Goal: Find specific page/section: Find specific page/section

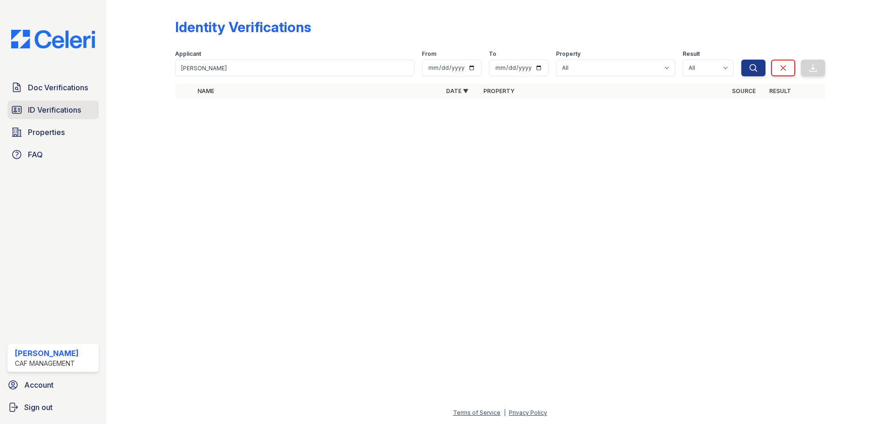
click at [46, 111] on span "ID Verifications" at bounding box center [54, 109] width 53 height 11
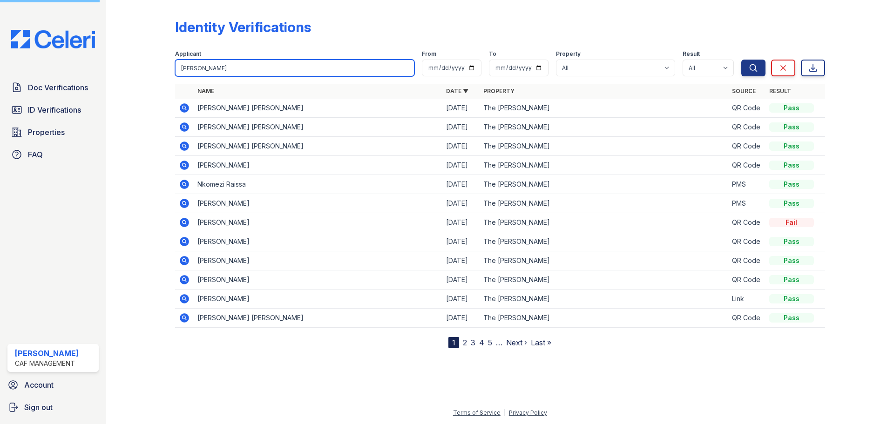
click at [233, 73] on input "[PERSON_NAME]" at bounding box center [294, 68] width 239 height 17
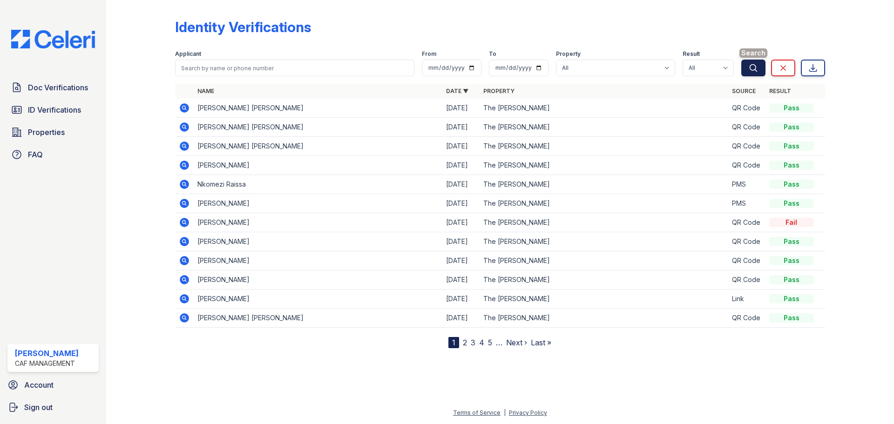
click at [743, 65] on button "Search" at bounding box center [753, 68] width 24 height 17
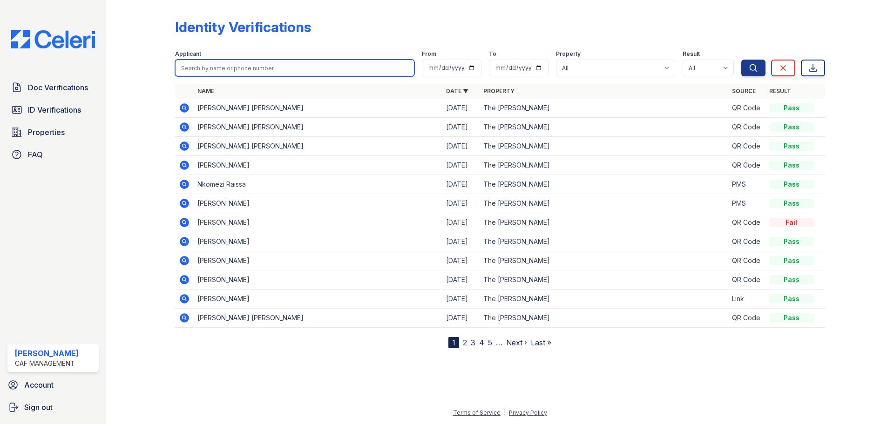
click at [306, 74] on input "search" at bounding box center [294, 68] width 239 height 17
type input "[PERSON_NAME]"
click at [741, 60] on button "Search" at bounding box center [753, 68] width 24 height 17
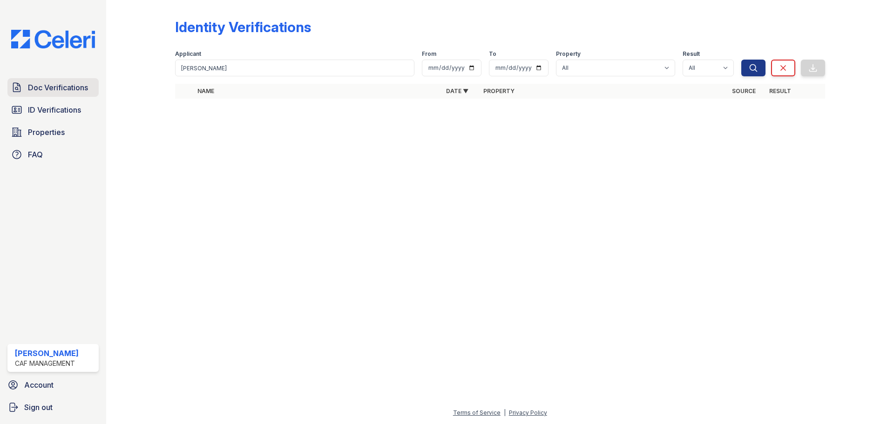
click at [47, 84] on span "Doc Verifications" at bounding box center [58, 87] width 60 height 11
